Goal: Task Accomplishment & Management: Manage account settings

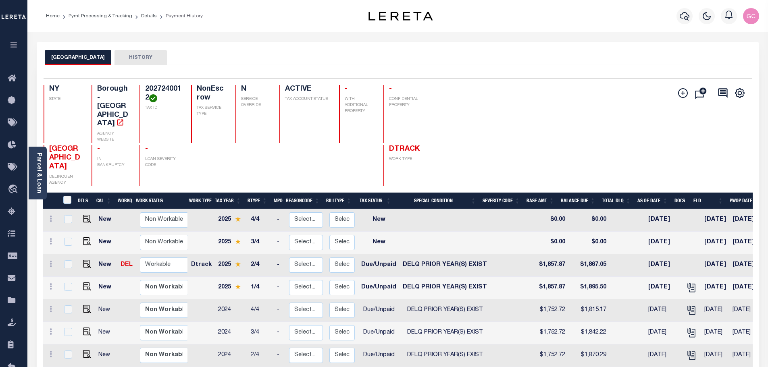
click at [12, 46] on icon "button" at bounding box center [13, 44] width 9 height 7
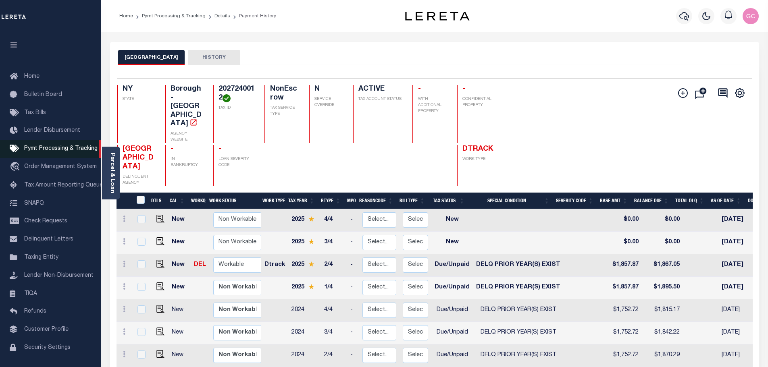
click at [45, 151] on span "Pymt Processing & Tracking" at bounding box center [60, 149] width 73 height 6
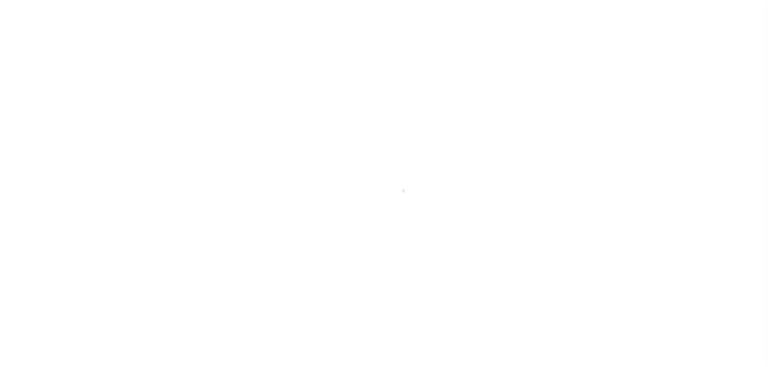
scroll to position [25, 0]
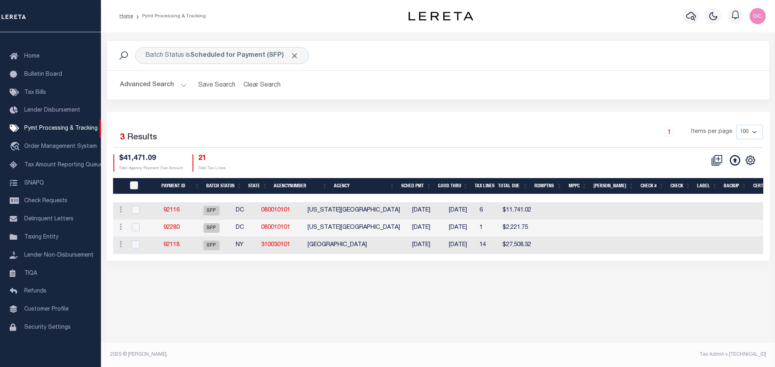
click at [179, 84] on button "Advanced Search" at bounding box center [153, 85] width 67 height 16
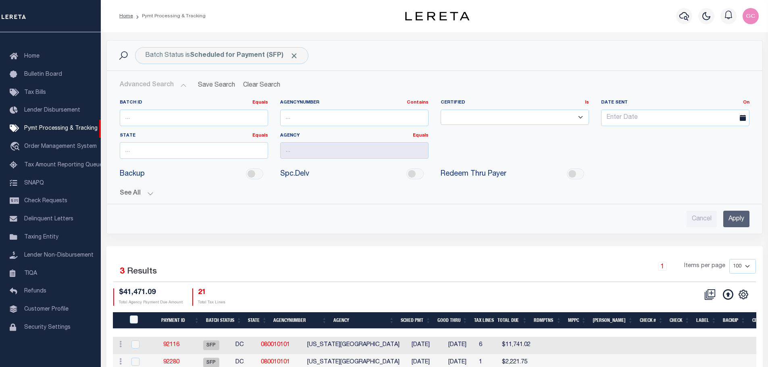
click at [150, 192] on button "See All" at bounding box center [435, 194] width 630 height 8
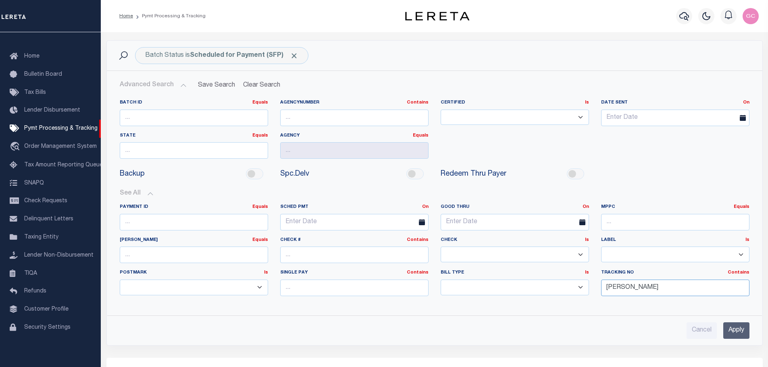
drag, startPoint x: 630, startPoint y: 291, endPoint x: 589, endPoint y: 289, distance: 41.2
click at [589, 289] on div "Payment ID Equals Equals Is Not Equal To Is Greater Than Is Less Than SCHED PMT…" at bounding box center [435, 253] width 642 height 99
click at [739, 332] on input "Apply" at bounding box center [737, 331] width 26 height 17
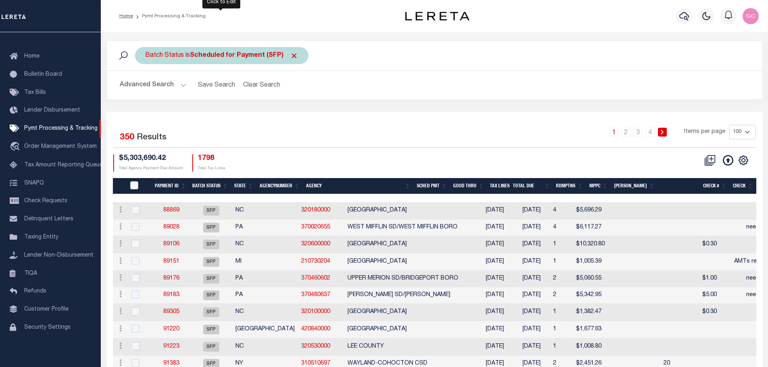
click at [211, 54] on b "Scheduled for Payment (SFP)" at bounding box center [244, 55] width 109 height 6
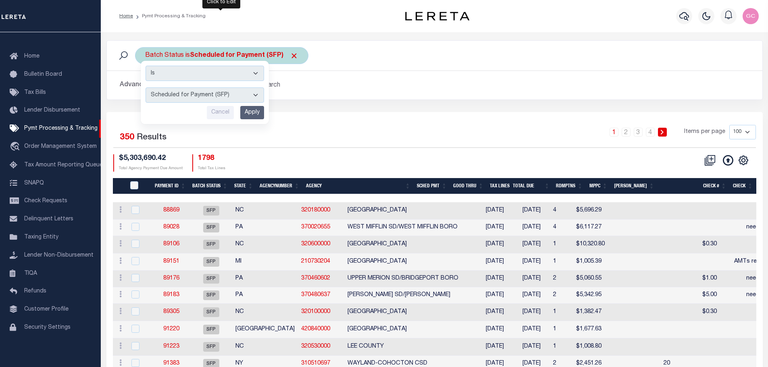
click at [254, 93] on select "Awaiting Funds (AWF) Cleared and Complete (CAC) New Check Needed (NCN) Payment …" at bounding box center [205, 95] width 119 height 15
select select "SNT"
click at [146, 88] on select "Awaiting Funds (AWF) Cleared and Complete (CAC) New Check Needed (NCN) Payment …" at bounding box center [205, 95] width 119 height 15
click at [257, 115] on input "Apply" at bounding box center [252, 112] width 24 height 13
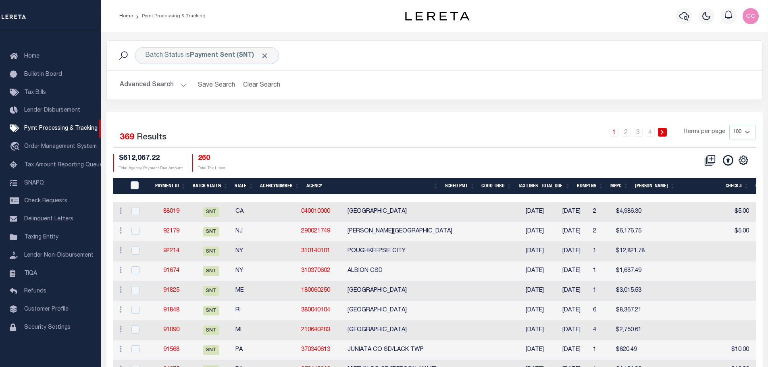
click at [750, 133] on select "100 200 500 1000" at bounding box center [743, 132] width 27 height 15
select select "1000"
click at [730, 125] on select "100 200 500 1000" at bounding box center [743, 132] width 27 height 15
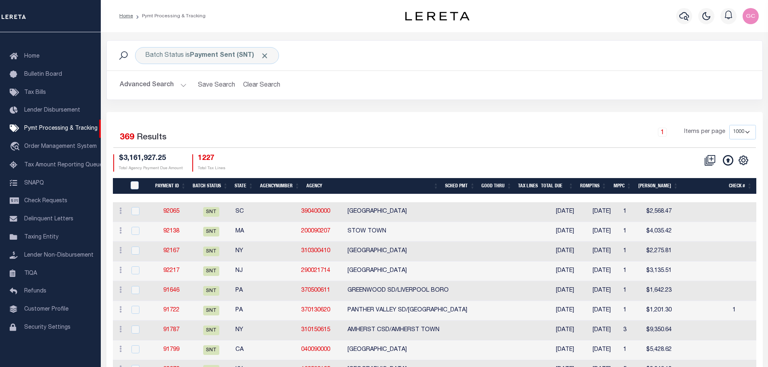
click at [184, 85] on button "Advanced Search" at bounding box center [153, 85] width 67 height 16
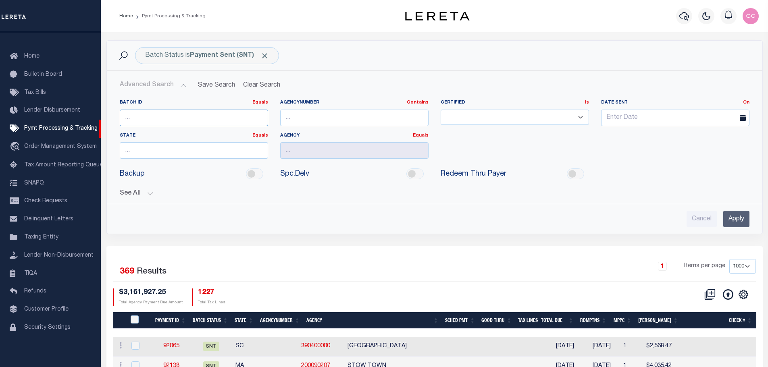
drag, startPoint x: 146, startPoint y: 120, endPoint x: 402, endPoint y: 118, distance: 255.8
click at [145, 119] on input "number" at bounding box center [194, 118] width 148 height 17
type input "92031"
click at [733, 221] on input "Apply" at bounding box center [737, 219] width 26 height 17
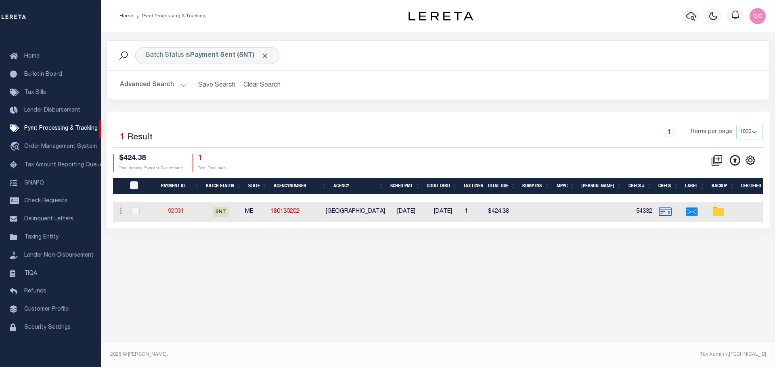
click at [179, 211] on link "92031" at bounding box center [176, 212] width 16 height 6
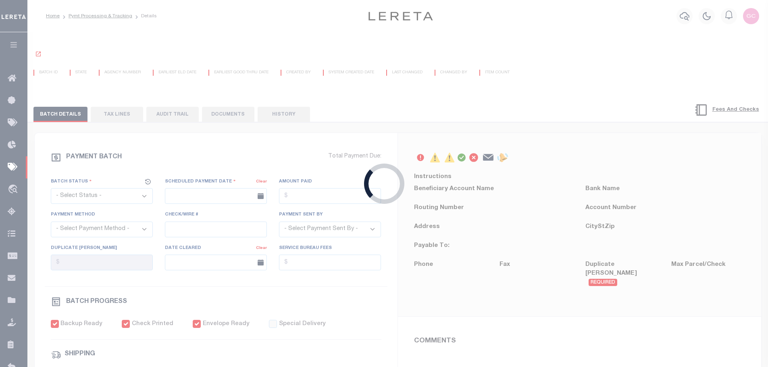
select select "SNT"
type input "[DATE]"
type input "$424.38"
select select "CHK"
type input "54332"
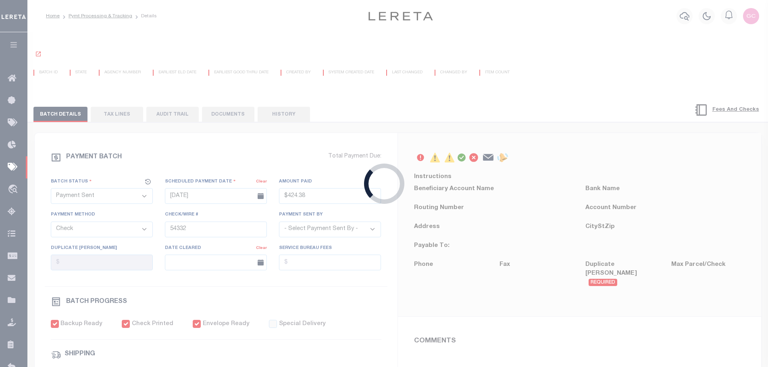
select select "[PERSON_NAME]"
checkbox input "true"
select select "FDX"
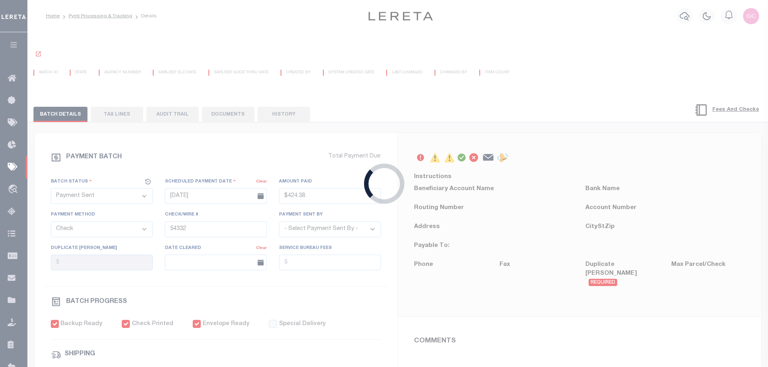
type input "[DATE]"
type input "$9.65"
type input "885143073745"
type input "N"
radio input "true"
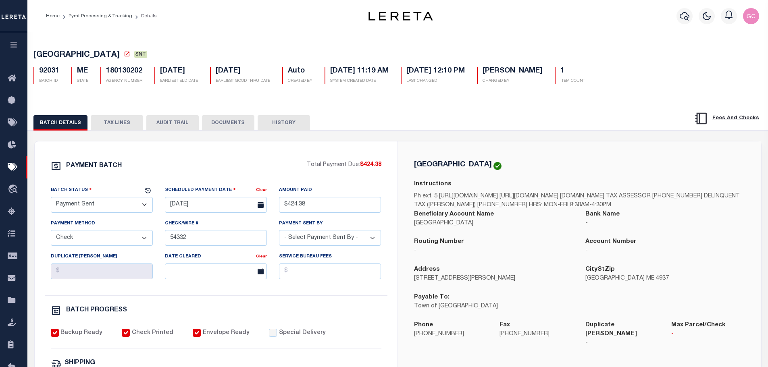
click at [118, 124] on button "TAX LINES" at bounding box center [117, 122] width 52 height 15
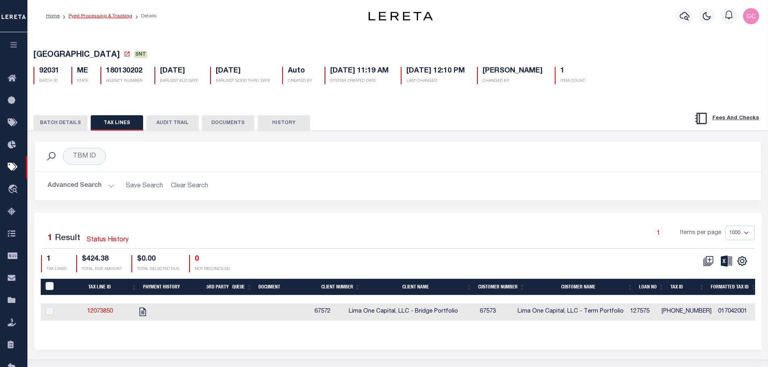
click at [88, 17] on link "Pymt Processing & Tracking" at bounding box center [101, 16] width 64 height 5
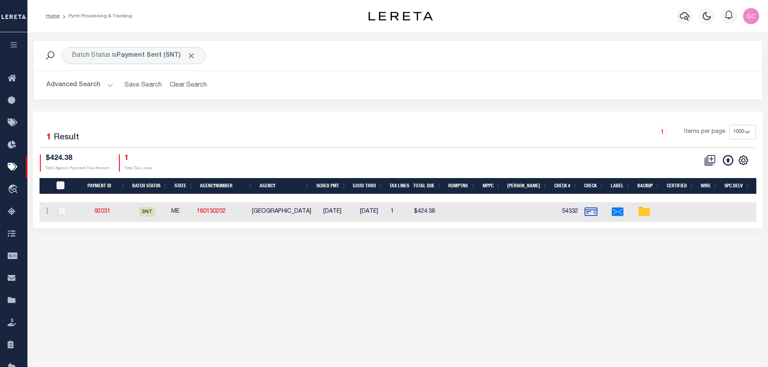
click at [109, 84] on button "Advanced Search" at bounding box center [79, 85] width 67 height 16
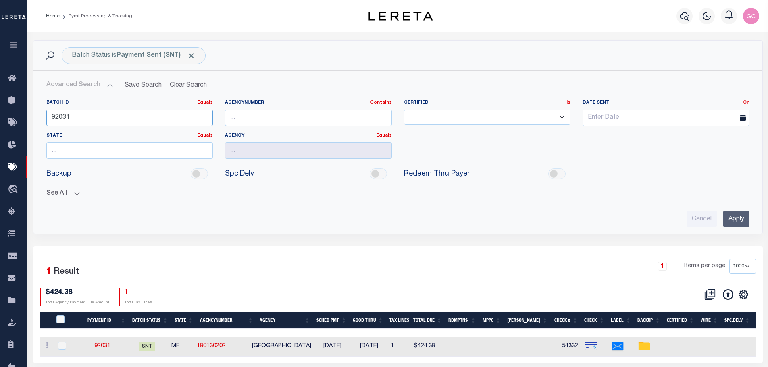
drag, startPoint x: 83, startPoint y: 117, endPoint x: 52, endPoint y: 119, distance: 31.1
click at [52, 119] on input "92031" at bounding box center [129, 118] width 167 height 17
click at [741, 225] on input "Apply" at bounding box center [737, 219] width 26 height 17
